Goal: Task Accomplishment & Management: Use online tool/utility

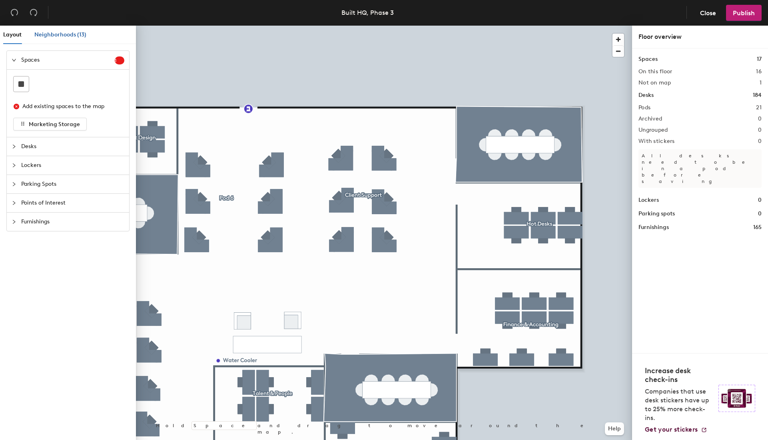
click at [51, 34] on span "Neighborhoods (13)" at bounding box center [60, 34] width 52 height 7
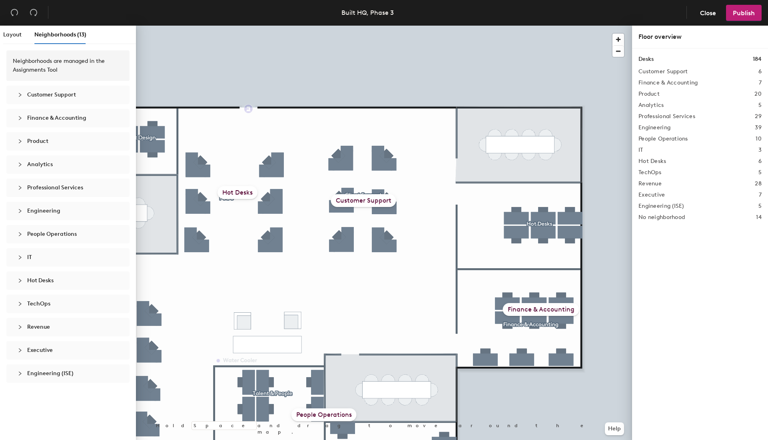
click at [365, 202] on div "Customer Support" at bounding box center [363, 200] width 65 height 13
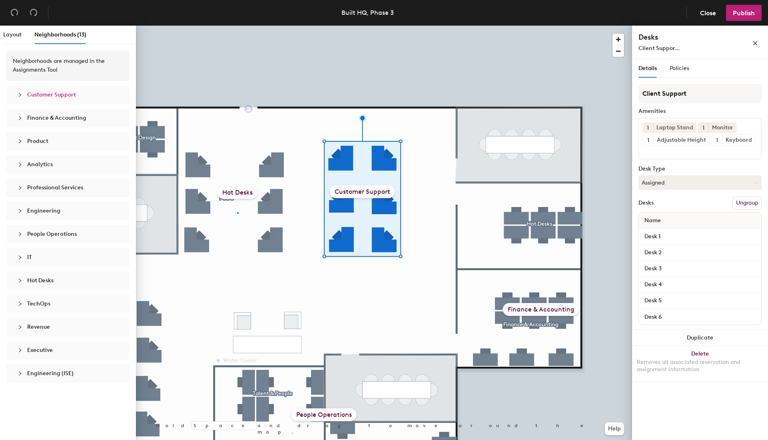
click at [237, 26] on div at bounding box center [384, 26] width 496 height 0
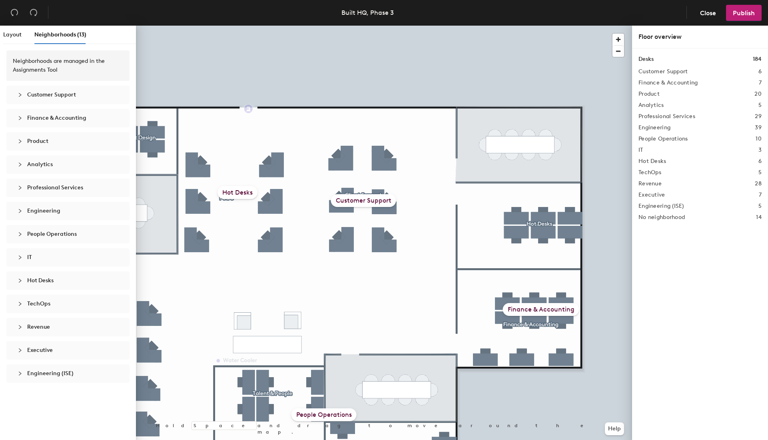
click at [240, 194] on div "Hot Desks" at bounding box center [238, 192] width 40 height 13
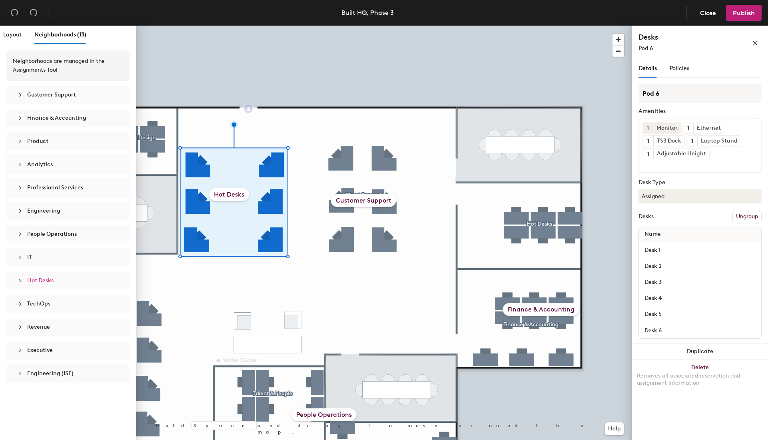
click at [360, 200] on div "Customer Support" at bounding box center [363, 200] width 65 height 13
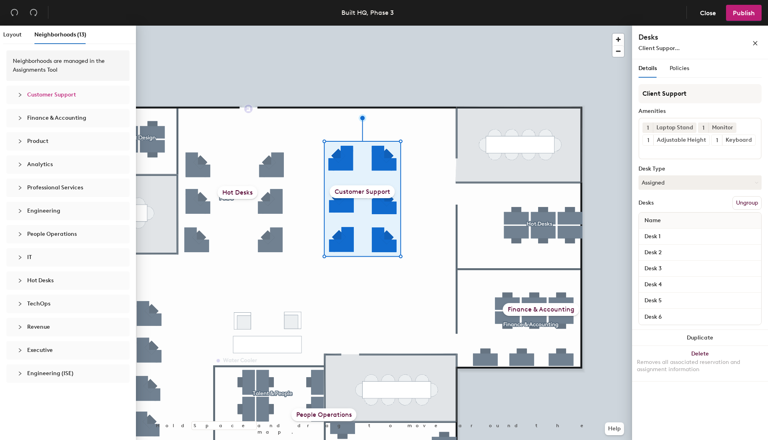
click at [231, 195] on div "Hot Desks" at bounding box center [238, 192] width 40 height 13
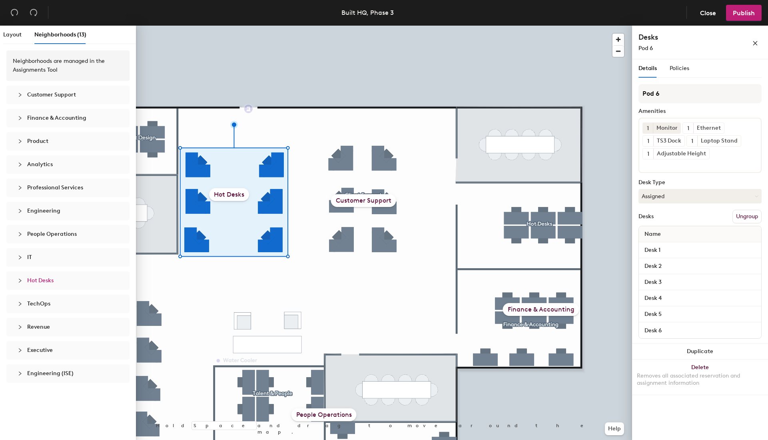
click at [749, 219] on button "Ungroup" at bounding box center [747, 217] width 29 height 14
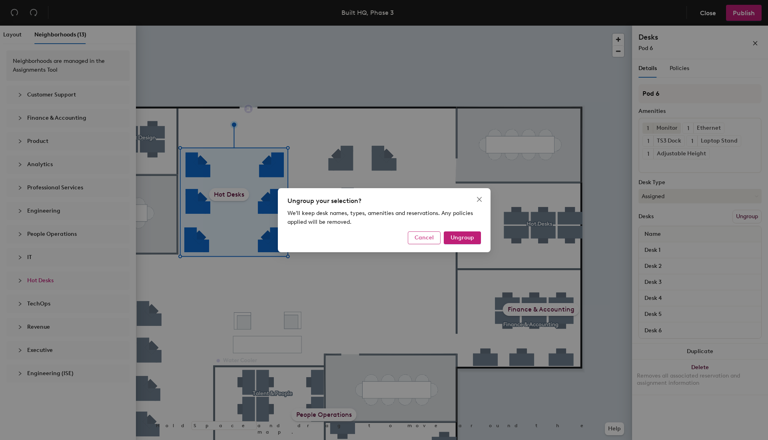
click at [428, 238] on span "Cancel" at bounding box center [424, 237] width 19 height 7
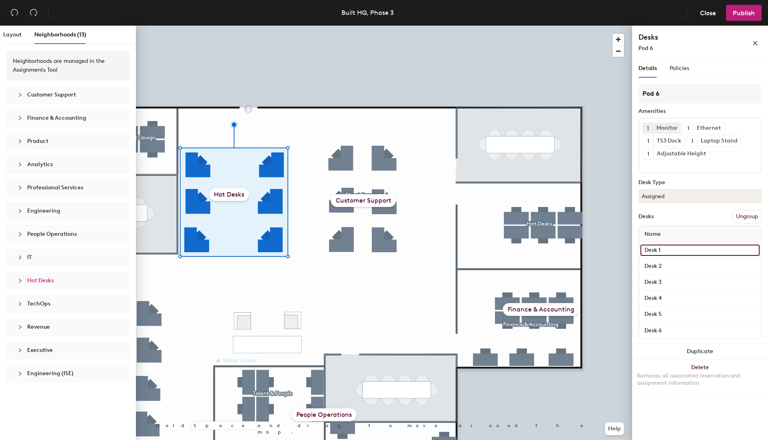
click at [654, 248] on input "Desk 1" at bounding box center [700, 249] width 119 height 11
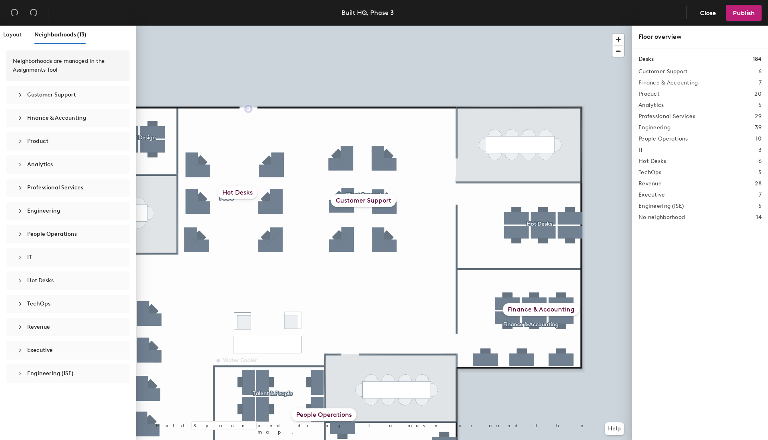
click at [40, 95] on span "Customer Support" at bounding box center [51, 94] width 49 height 7
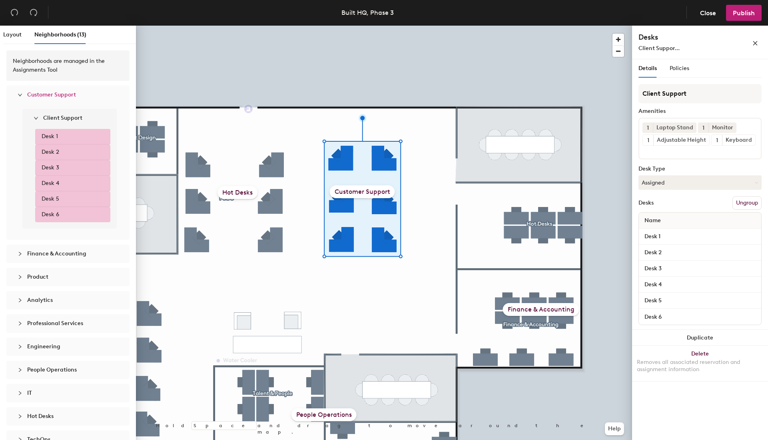
click at [47, 413] on span "Hot Desks" at bounding box center [40, 415] width 26 height 7
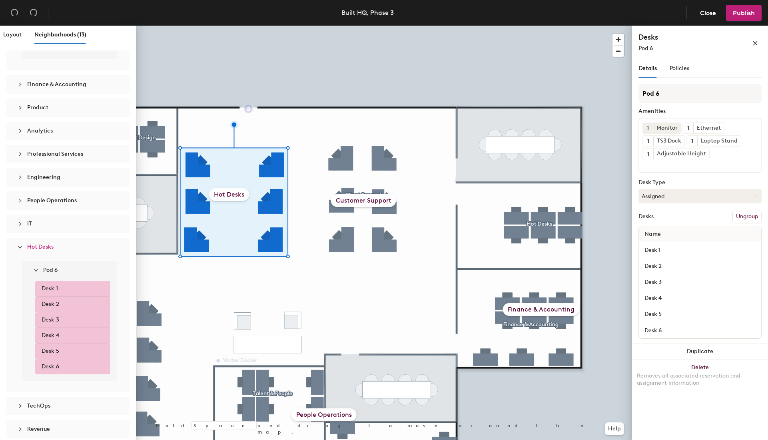
scroll to position [220, 0]
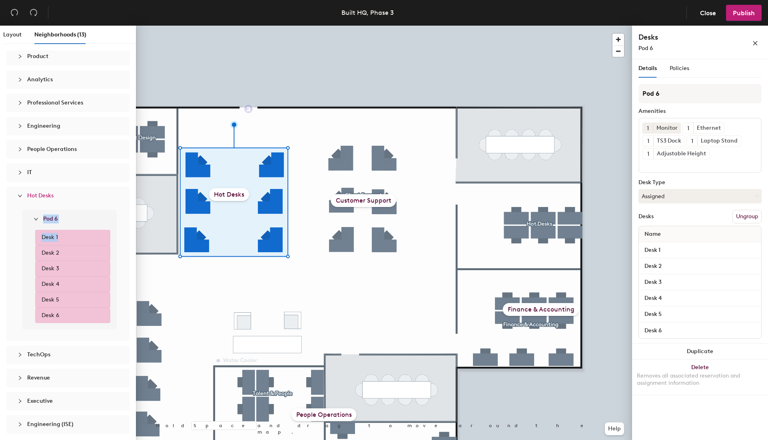
drag, startPoint x: 79, startPoint y: 236, endPoint x: 80, endPoint y: 201, distance: 35.2
click at [80, 201] on div "Hot Desks Pod 6 Desk 1 Desk 2 Desk 3 Desk 4 Desk 5 Desk 6" at bounding box center [67, 263] width 123 height 154
drag, startPoint x: 52, startPoint y: 197, endPoint x: 63, endPoint y: 178, distance: 21.7
click at [59, 166] on div "Neighborhoods are managed in the Assignments Tool Customer Support Client Suppo…" at bounding box center [68, 133] width 136 height 619
click at [89, 192] on span "Hot Desks" at bounding box center [72, 195] width 91 height 9
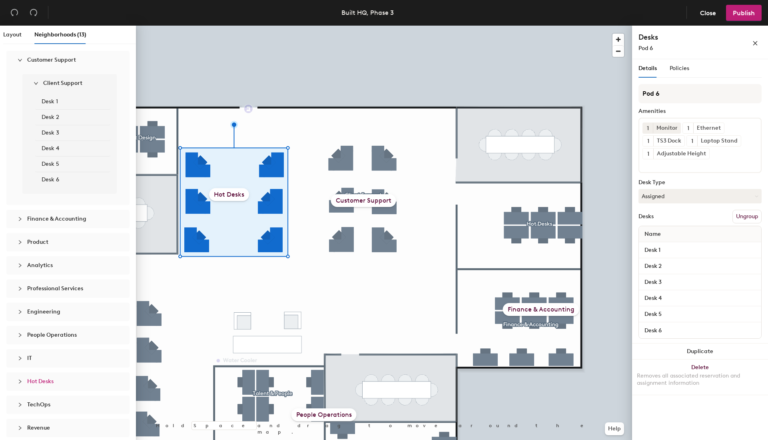
scroll to position [0, 0]
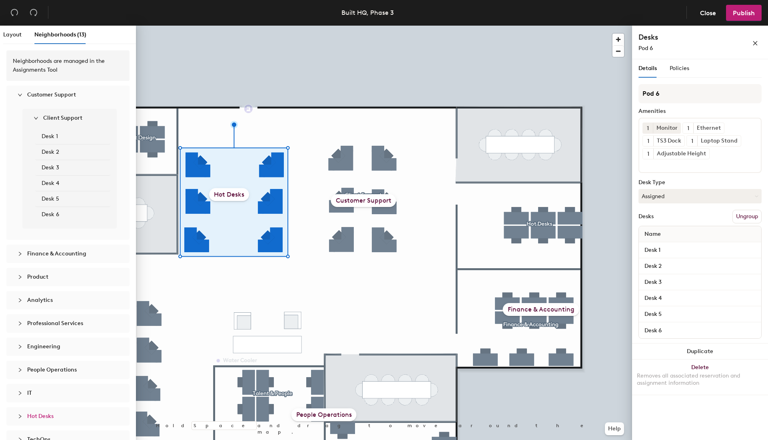
click at [744, 216] on button "Ungroup" at bounding box center [747, 217] width 29 height 14
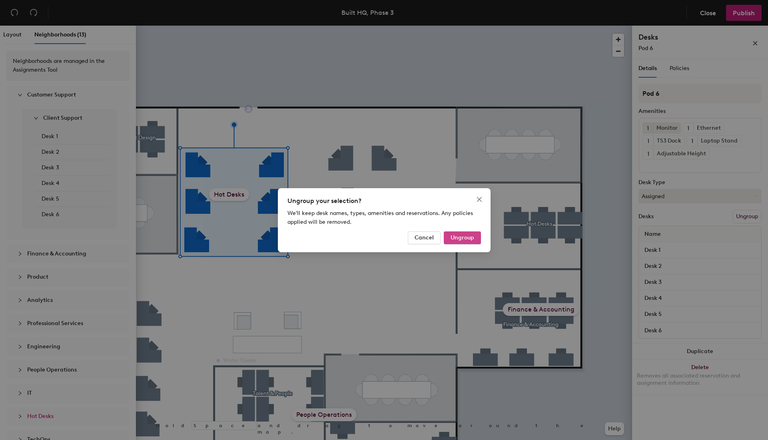
click at [468, 236] on span "Ungroup" at bounding box center [463, 237] width 24 height 7
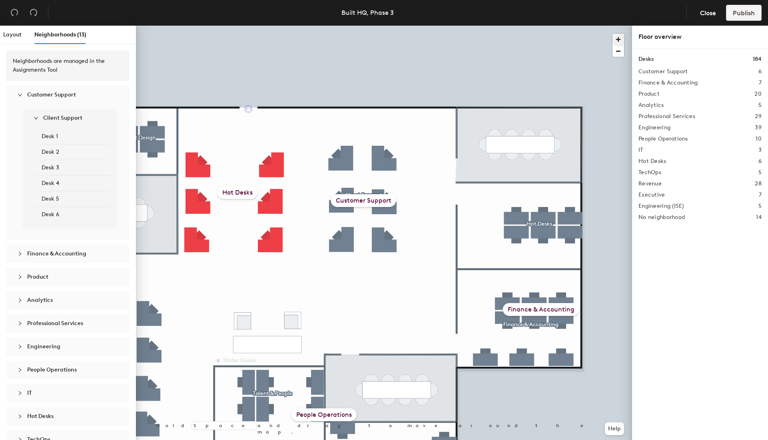
click at [366, 202] on div "Customer Support" at bounding box center [363, 200] width 65 height 13
click at [234, 190] on div "Hot Desks" at bounding box center [238, 192] width 40 height 13
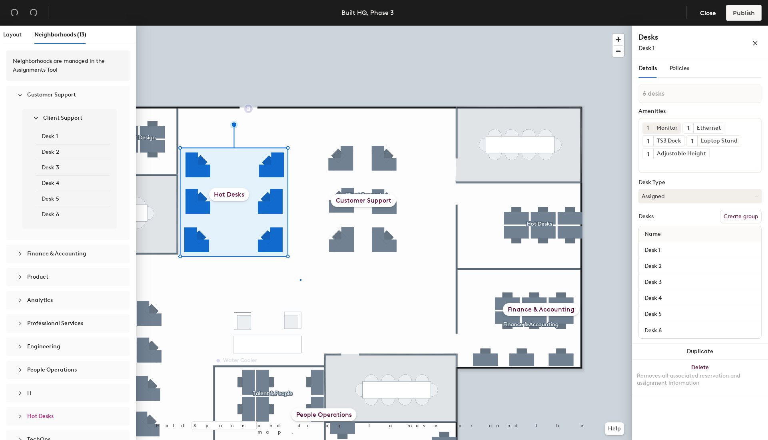
click at [300, 26] on div at bounding box center [384, 26] width 496 height 0
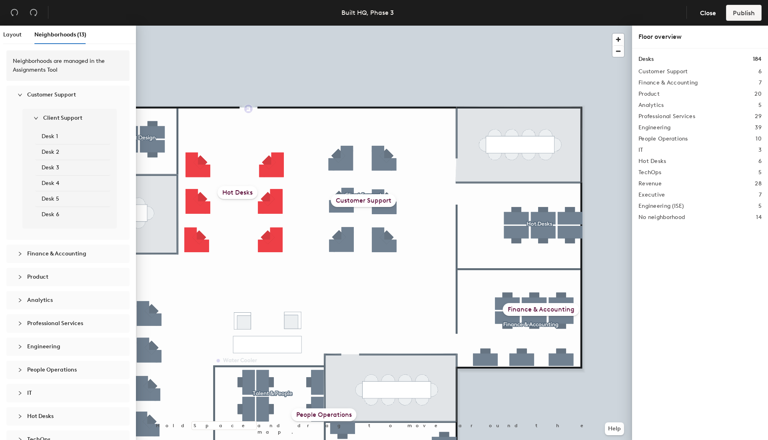
click at [232, 193] on div "Hot Desks" at bounding box center [238, 192] width 40 height 13
click at [365, 199] on div "Customer Support" at bounding box center [363, 200] width 65 height 13
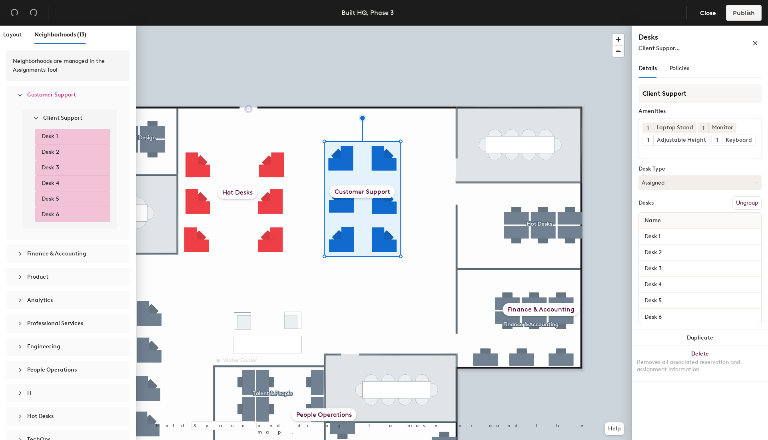
click at [743, 204] on button "Ungroup" at bounding box center [747, 203] width 29 height 14
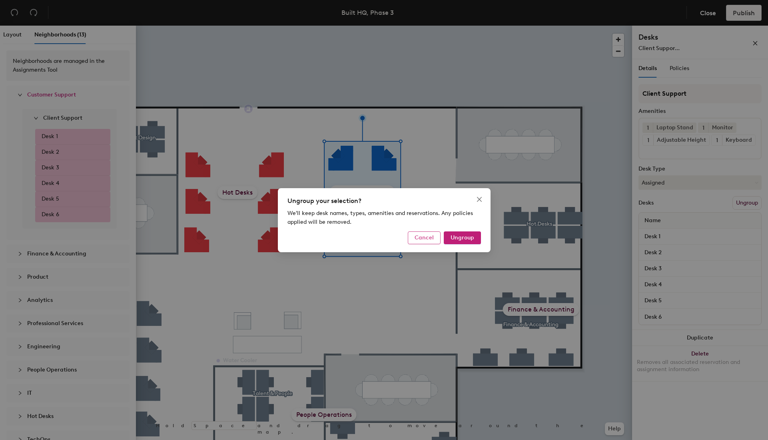
click at [432, 237] on span "Cancel" at bounding box center [424, 237] width 19 height 7
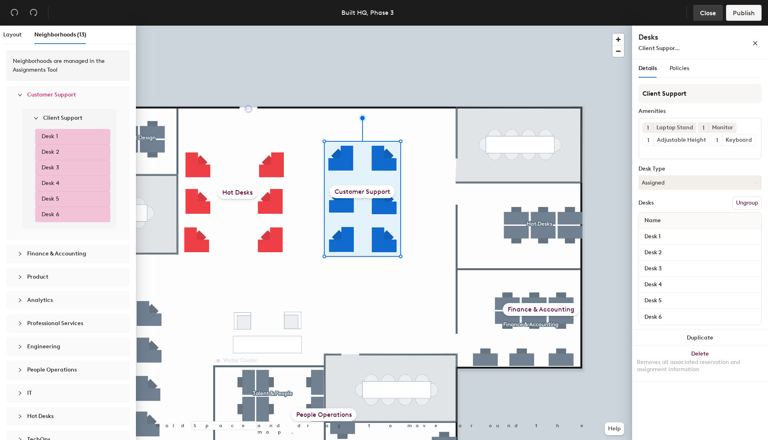
click at [708, 17] on button "Close" at bounding box center [708, 13] width 30 height 16
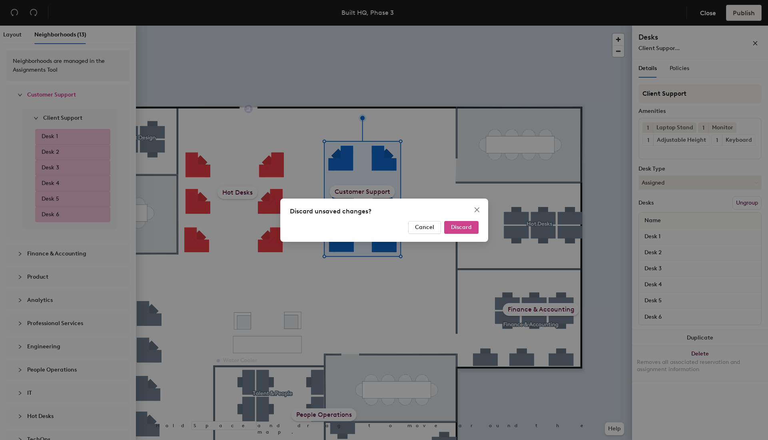
click at [454, 230] on span "Discard" at bounding box center [461, 227] width 21 height 7
